Goal: Navigation & Orientation: Find specific page/section

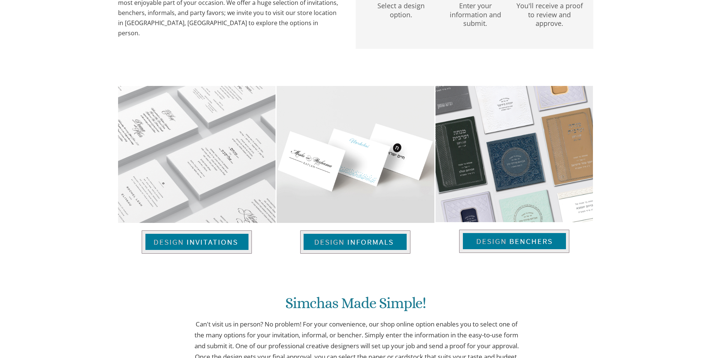
scroll to position [448, 0]
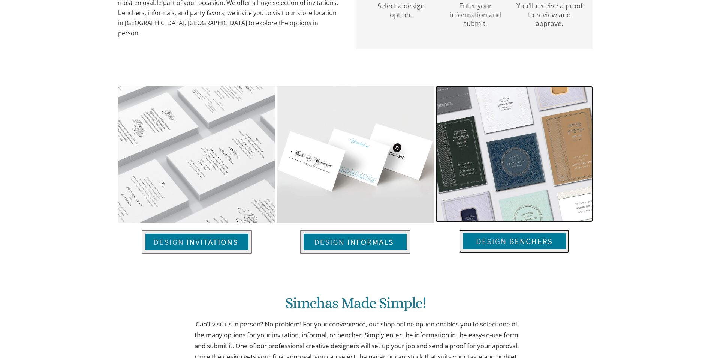
click at [500, 241] on img at bounding box center [514, 240] width 110 height 23
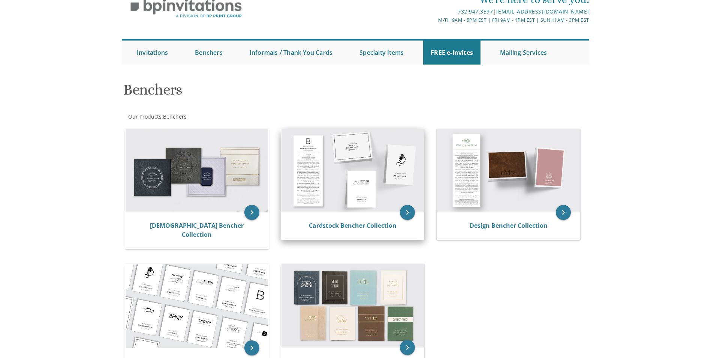
scroll to position [75, 0]
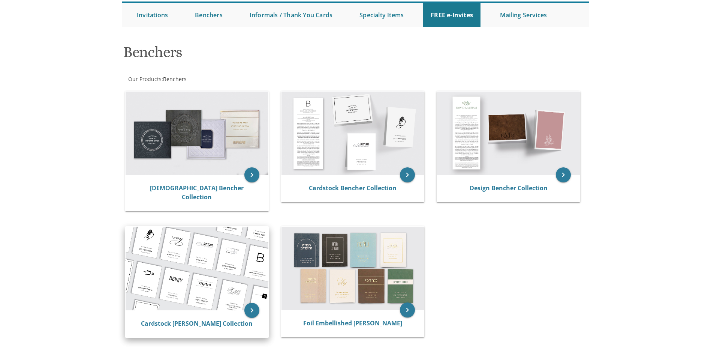
click at [240, 268] on img at bounding box center [197, 268] width 143 height 84
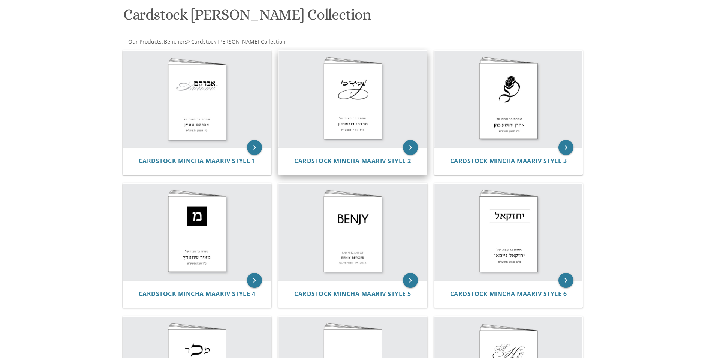
scroll to position [150, 0]
